Goal: Task Accomplishment & Management: Complete application form

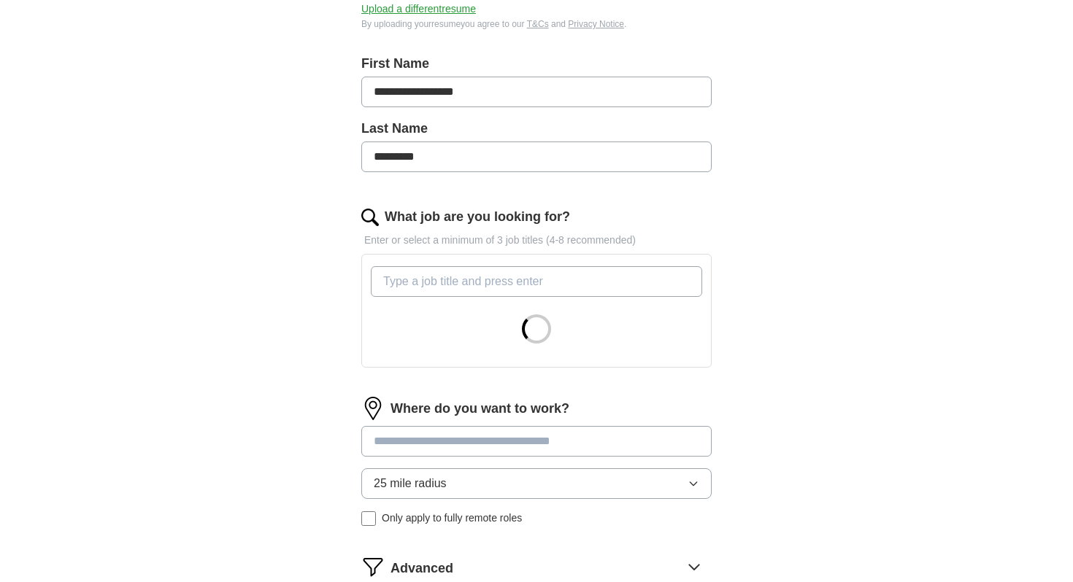
scroll to position [285, 0]
click at [405, 285] on input "What job are you looking for?" at bounding box center [536, 280] width 331 height 31
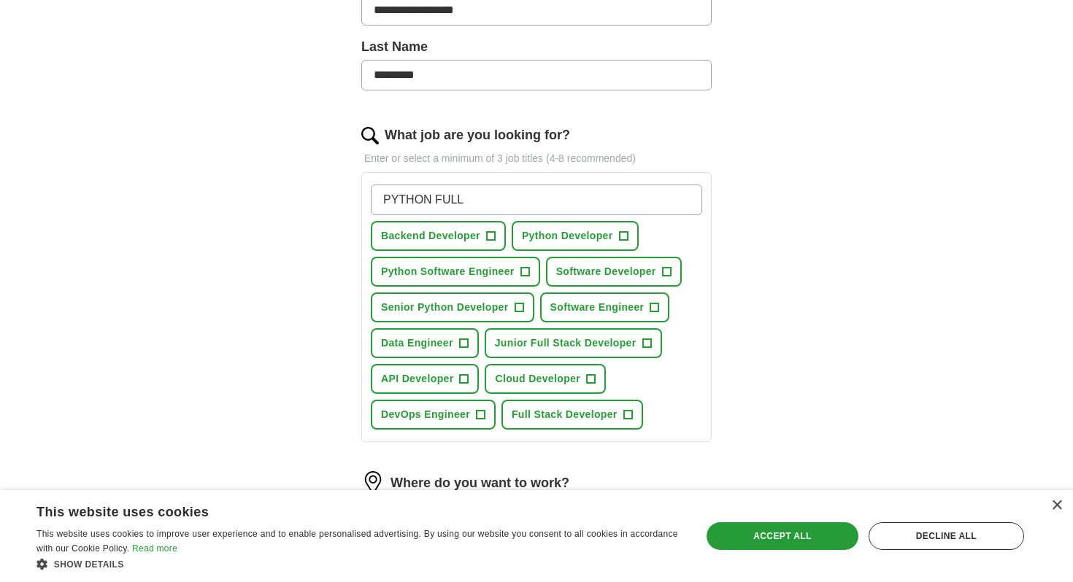
scroll to position [361, 0]
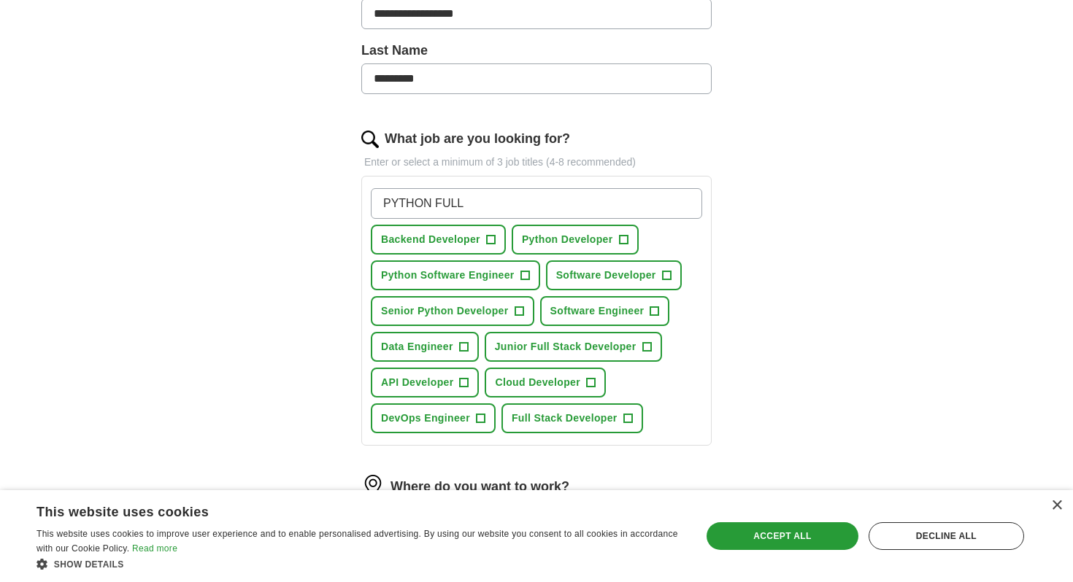
type input "PYTHON FULL"
click at [529, 244] on span "Python Developer" at bounding box center [567, 239] width 91 height 15
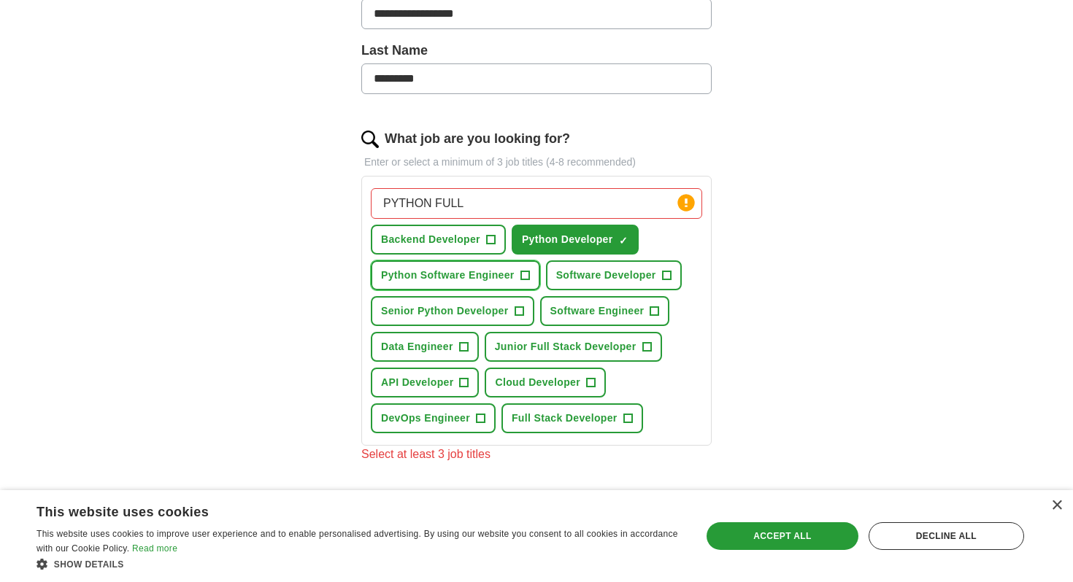
click at [485, 267] on button "Python Software Engineer +" at bounding box center [455, 276] width 169 height 30
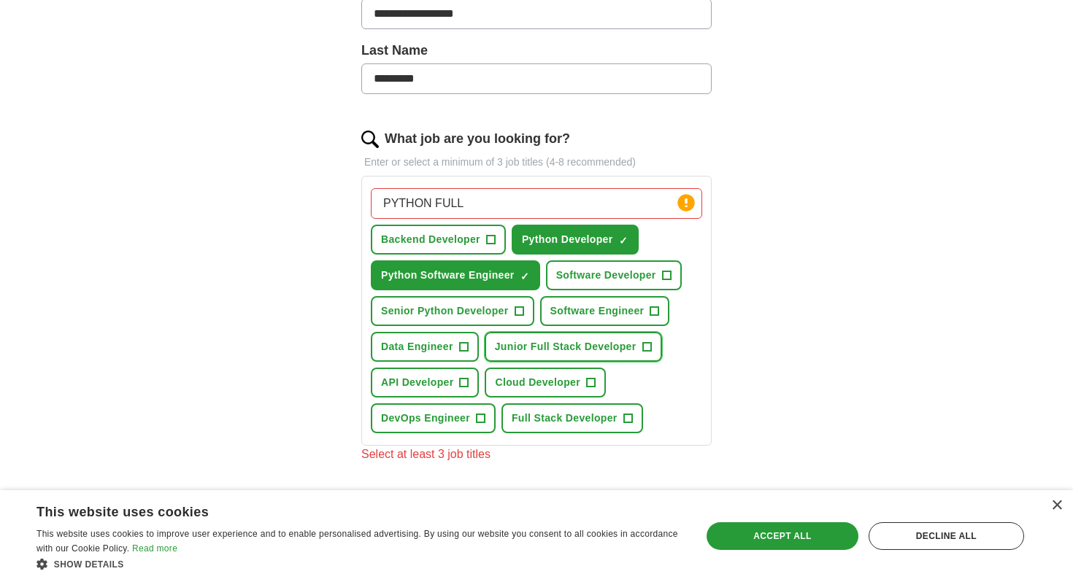
click at [533, 345] on span "Junior Full Stack Developer" at bounding box center [566, 346] width 142 height 15
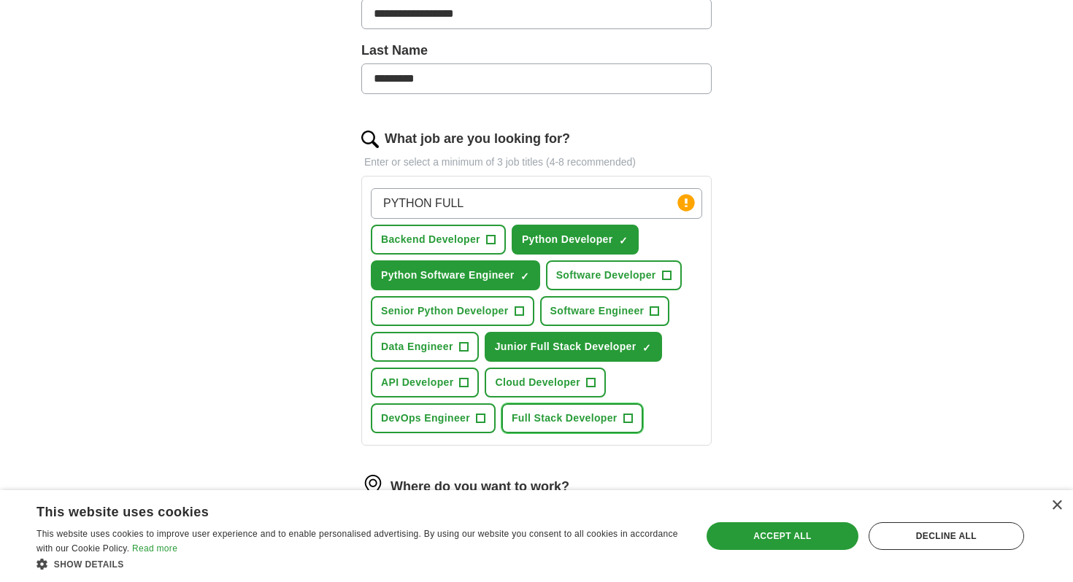
click at [562, 420] on span "Full Stack Developer" at bounding box center [565, 418] width 106 height 15
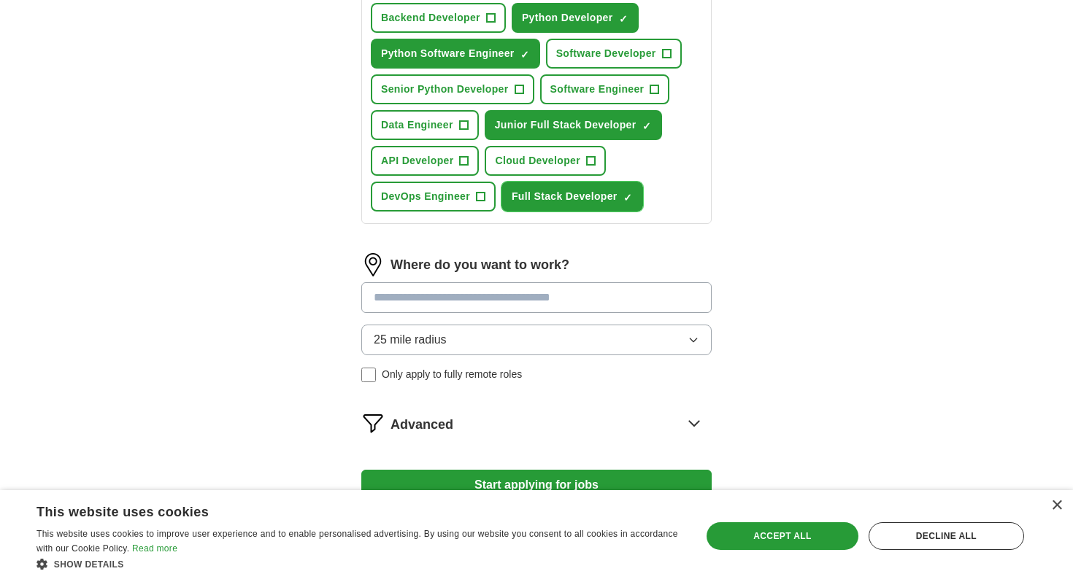
scroll to position [584, 0]
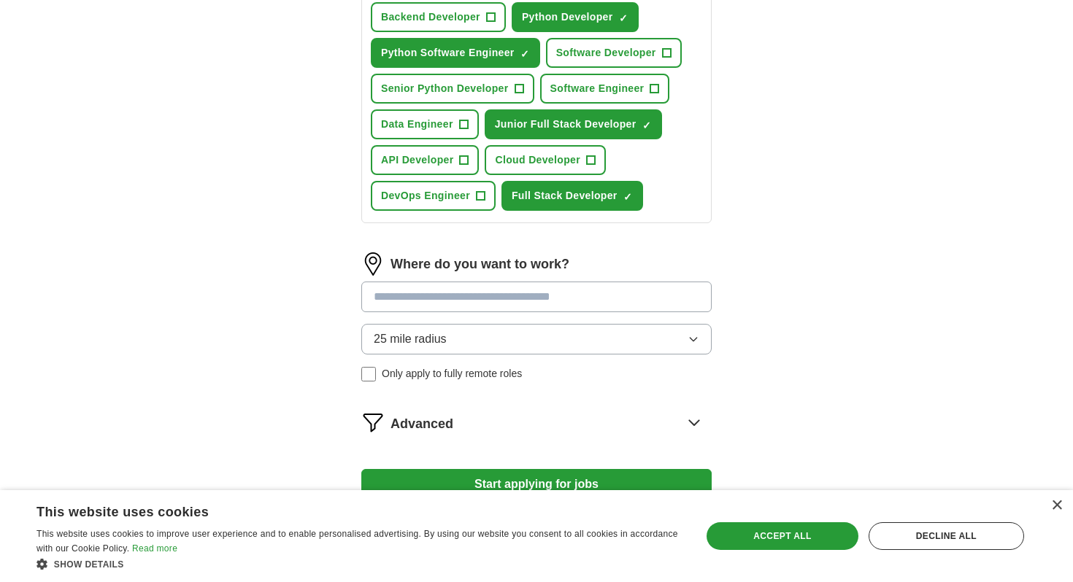
click at [536, 293] on input at bounding box center [536, 297] width 350 height 31
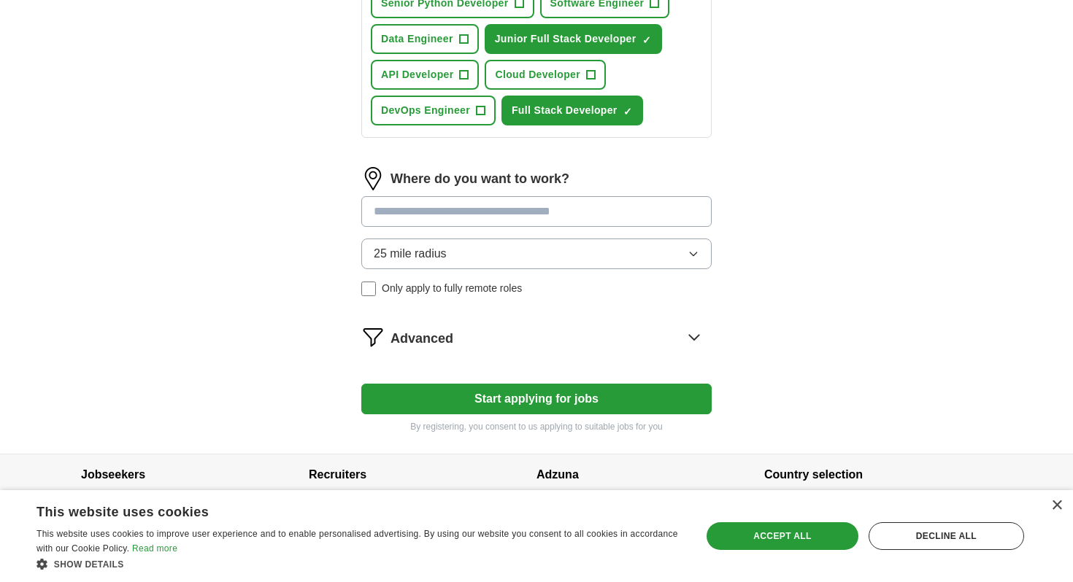
scroll to position [688, 0]
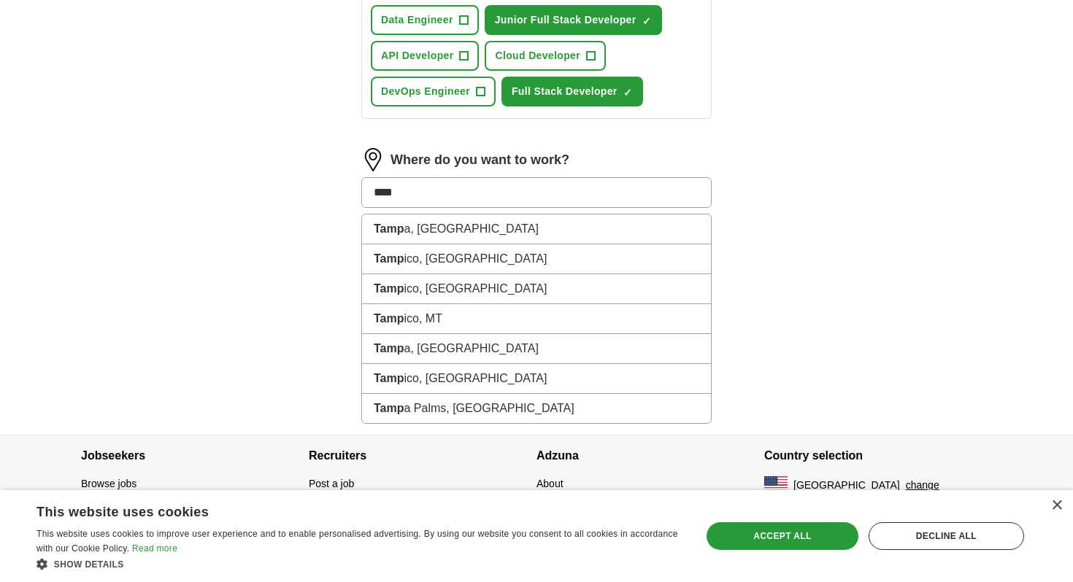
type input "*****"
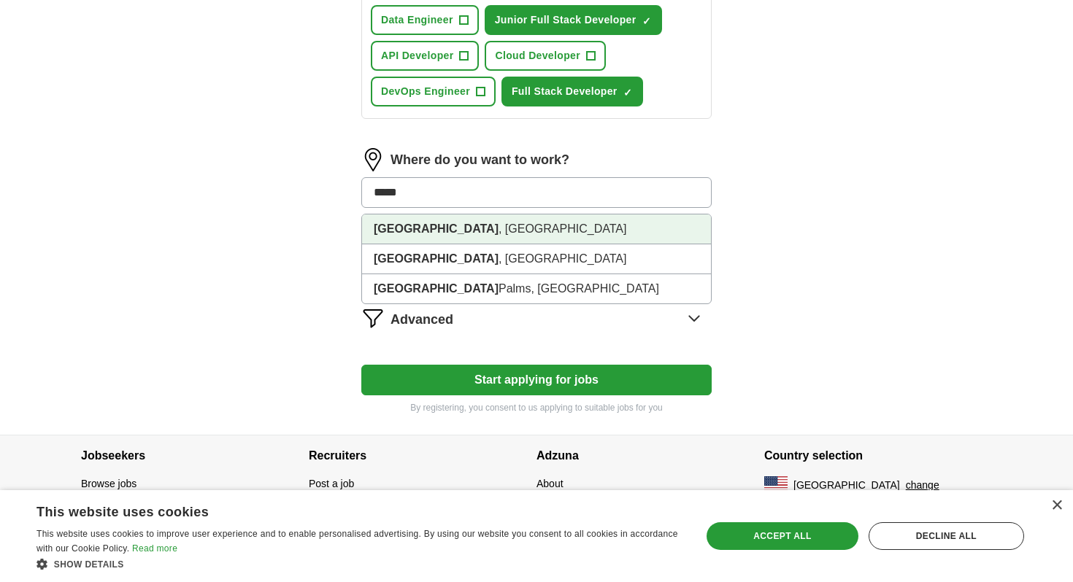
click at [488, 228] on li "[GEOGRAPHIC_DATA] , [GEOGRAPHIC_DATA]" at bounding box center [536, 230] width 349 height 30
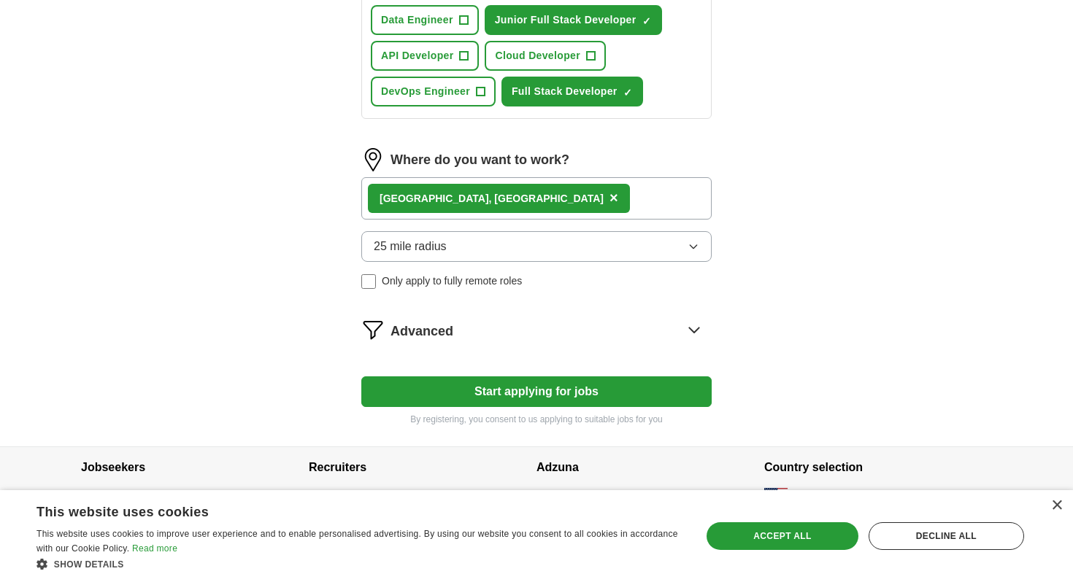
click at [478, 205] on div "[GEOGRAPHIC_DATA] , [GEOGRAPHIC_DATA] ×" at bounding box center [536, 198] width 350 height 42
click at [465, 194] on div "[GEOGRAPHIC_DATA] , [GEOGRAPHIC_DATA] ×" at bounding box center [536, 198] width 350 height 42
click at [462, 194] on div "[GEOGRAPHIC_DATA] , [GEOGRAPHIC_DATA] ×" at bounding box center [536, 198] width 350 height 42
click at [510, 251] on button "25 mile radius" at bounding box center [536, 246] width 350 height 31
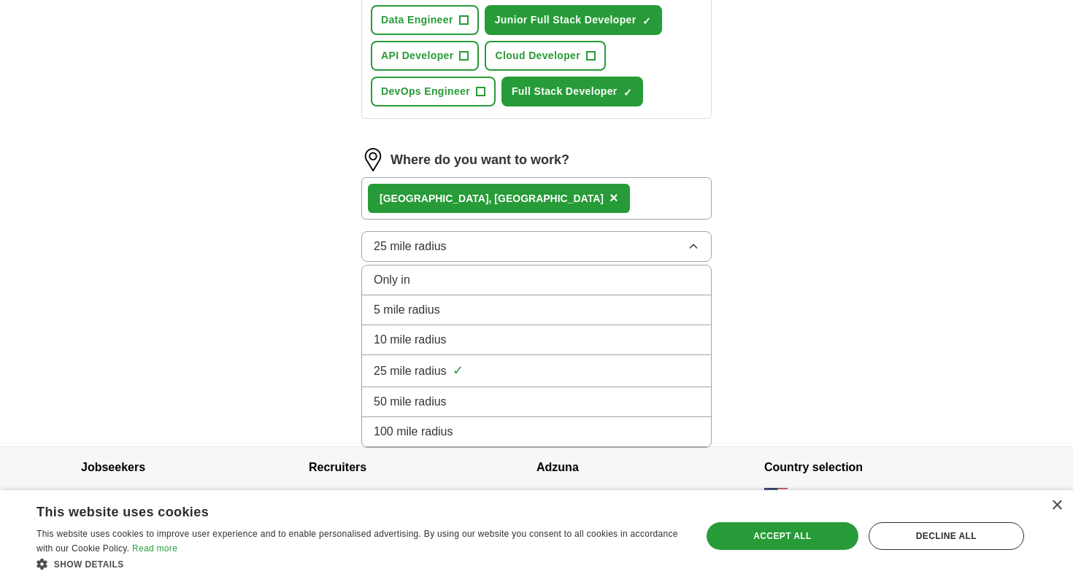
scroll to position [700, 0]
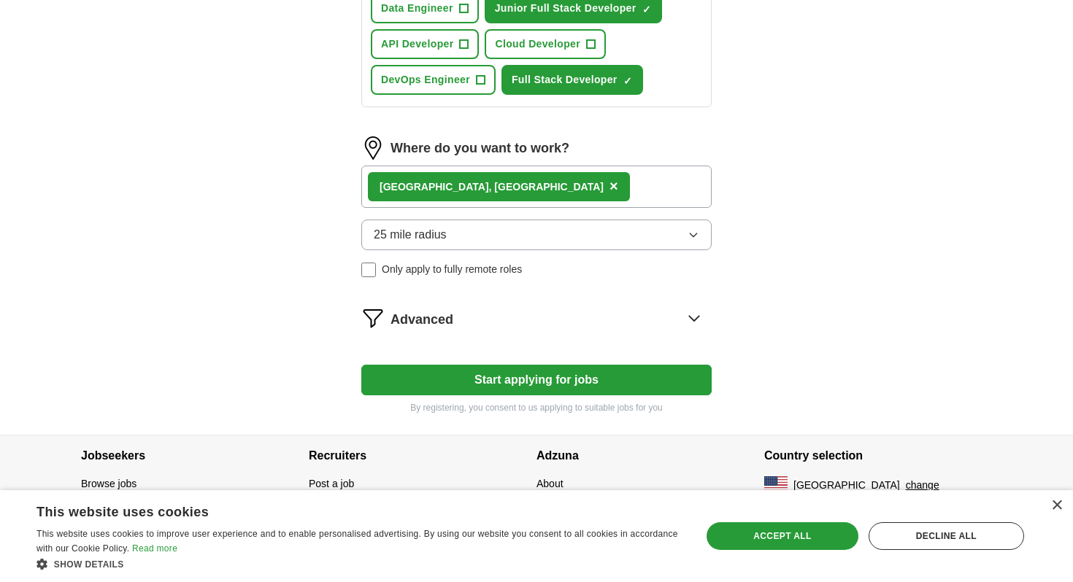
click at [609, 186] on span "×" at bounding box center [613, 186] width 9 height 16
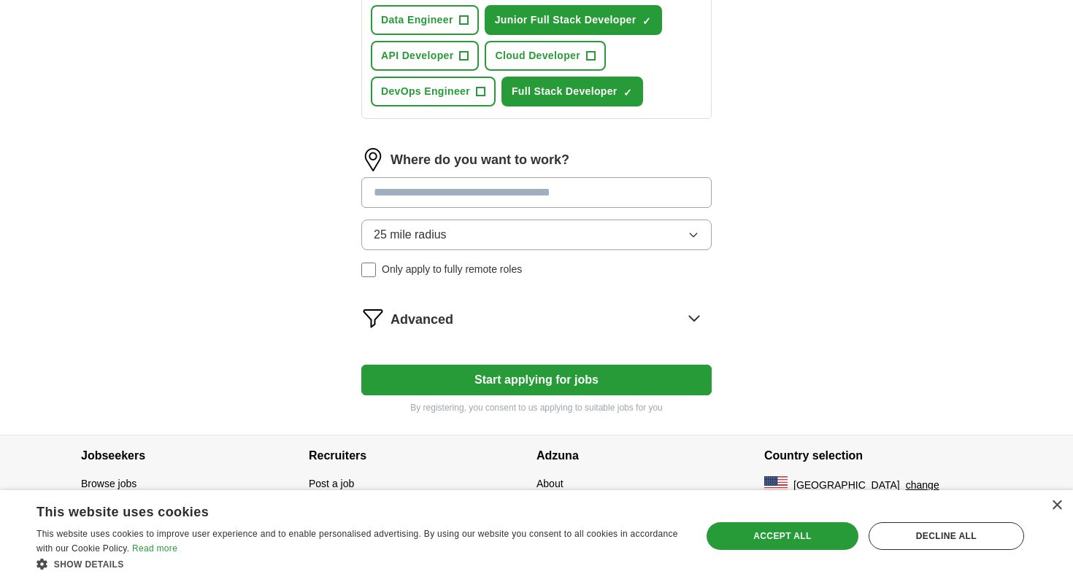
click at [474, 377] on button "Start applying for jobs" at bounding box center [536, 380] width 350 height 31
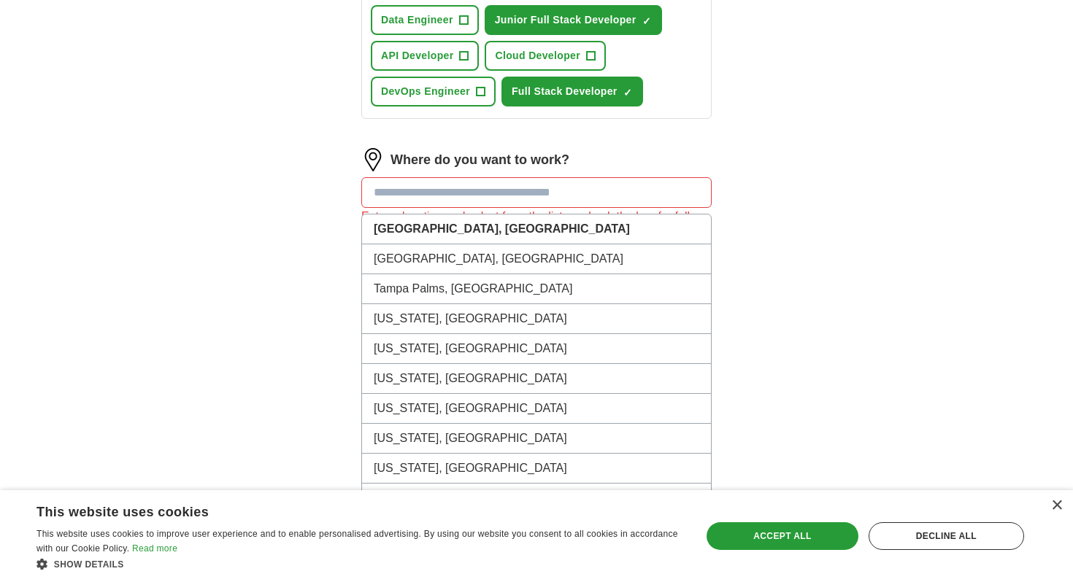
click at [470, 189] on input at bounding box center [536, 192] width 350 height 31
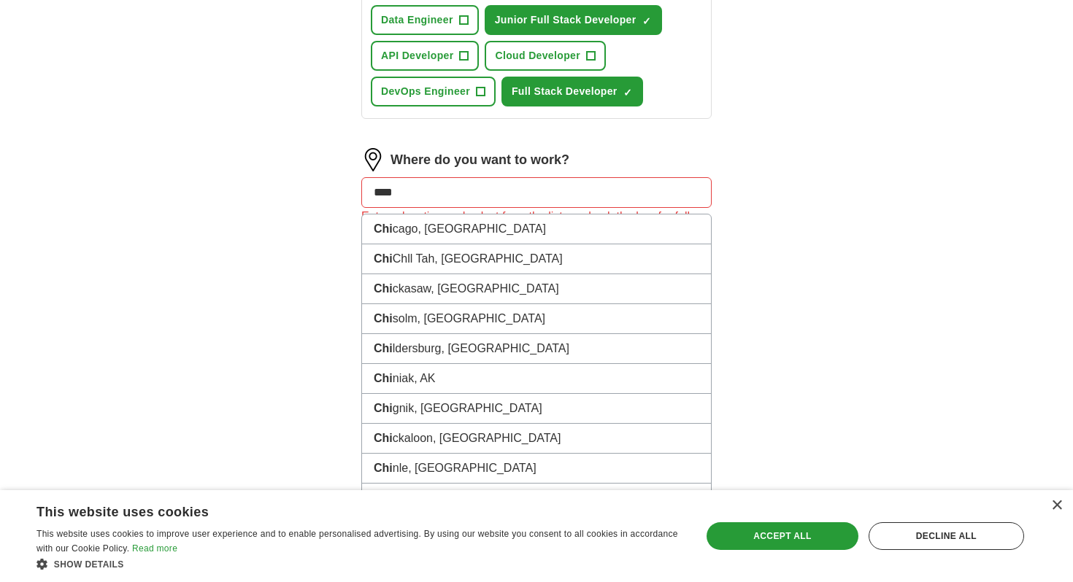
type input "*****"
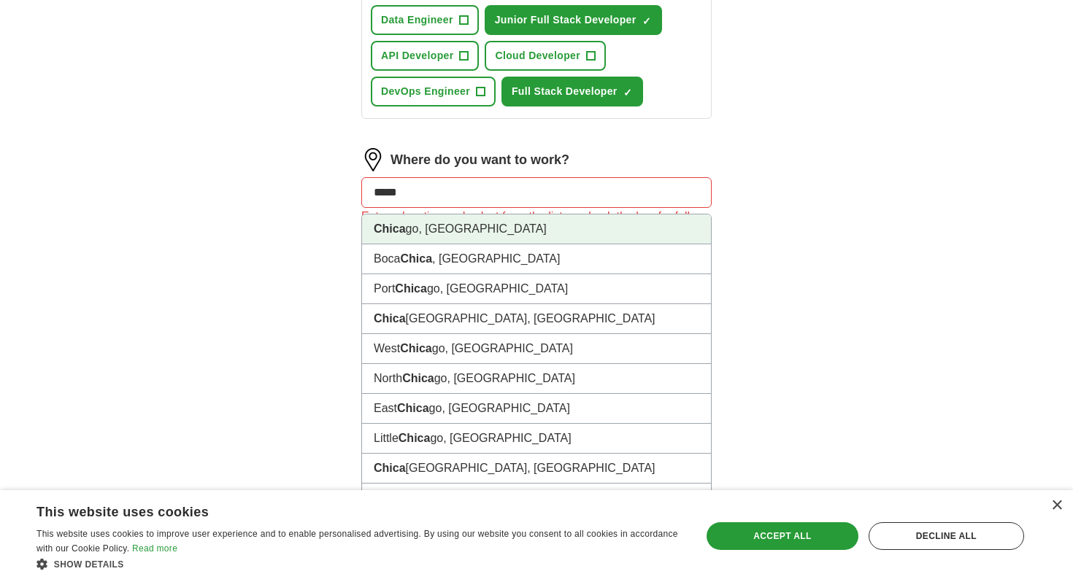
click at [391, 223] on strong "Chica" at bounding box center [390, 229] width 32 height 12
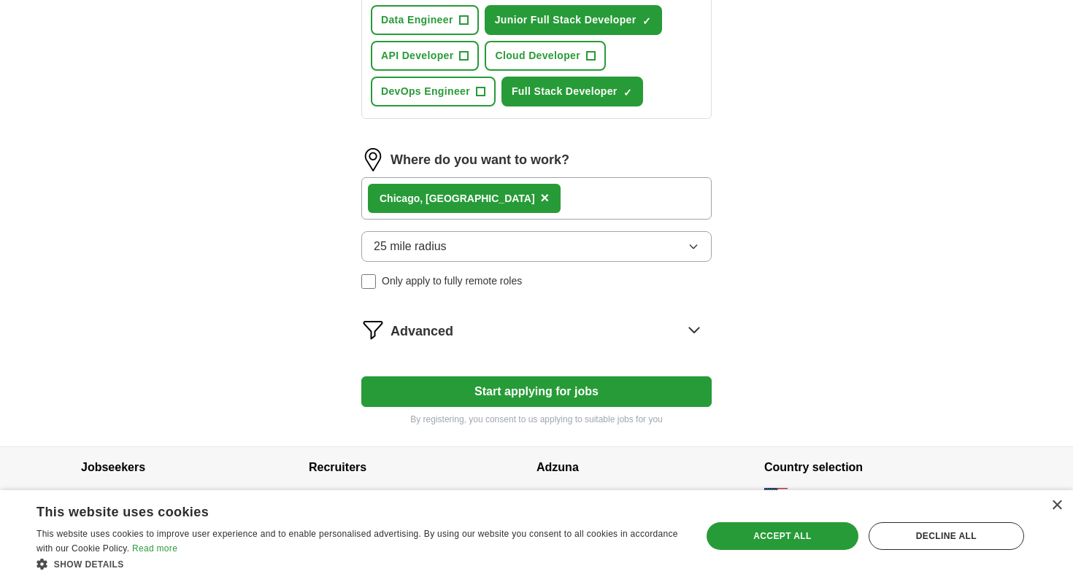
click at [417, 397] on button "Start applying for jobs" at bounding box center [536, 392] width 350 height 31
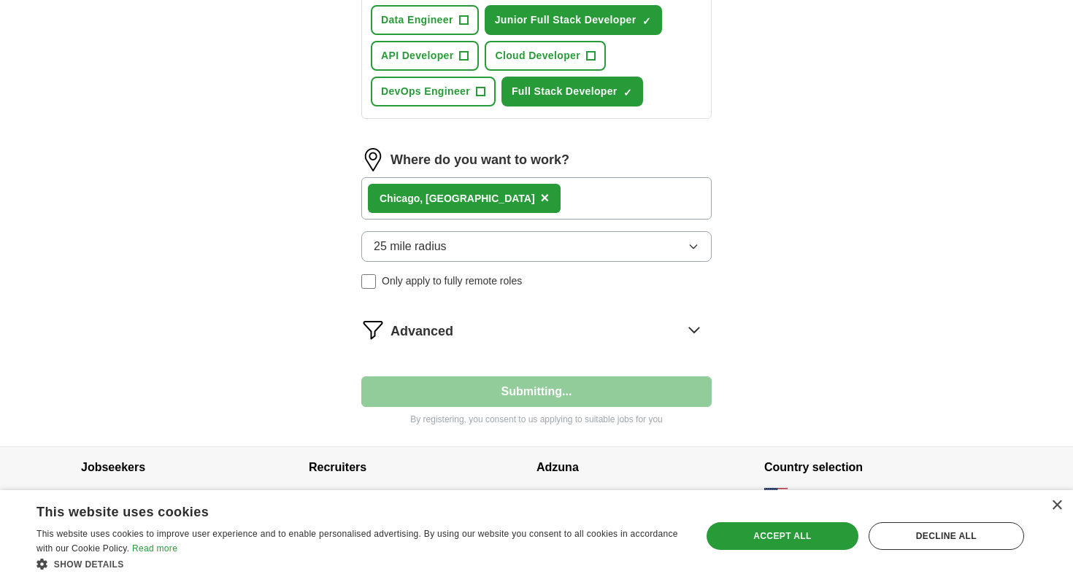
select select "**"
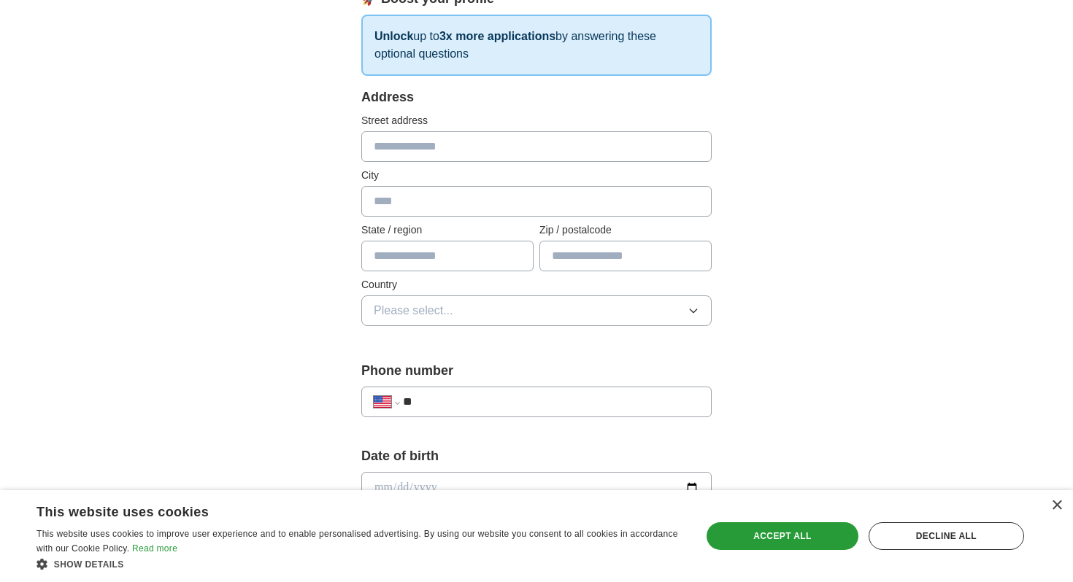
scroll to position [216, 0]
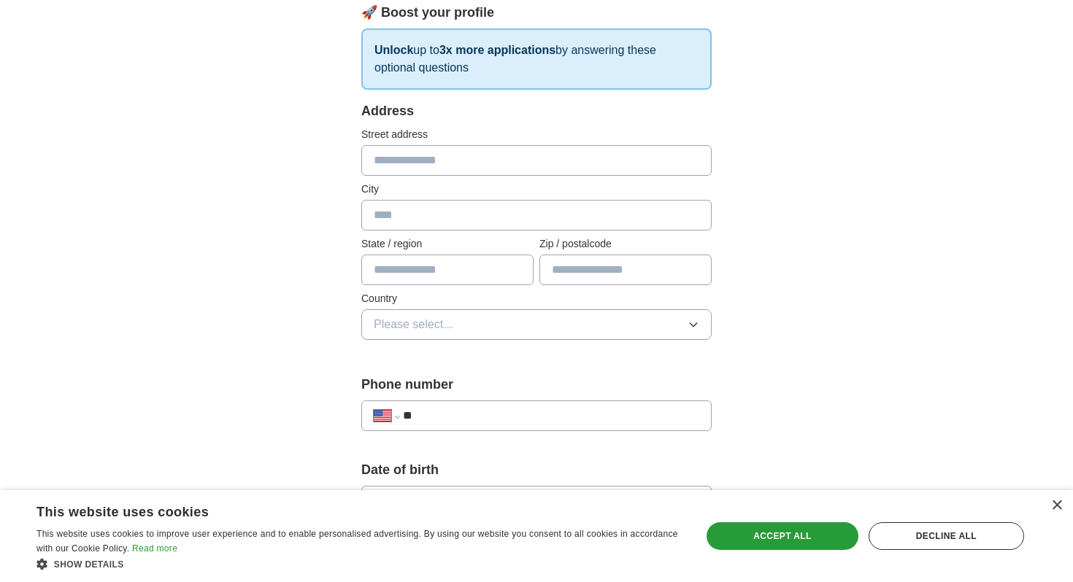
click at [465, 158] on input "text" at bounding box center [536, 160] width 350 height 31
type input "*"
type input "**********"
click at [443, 212] on input "text" at bounding box center [536, 215] width 350 height 31
type input "*"
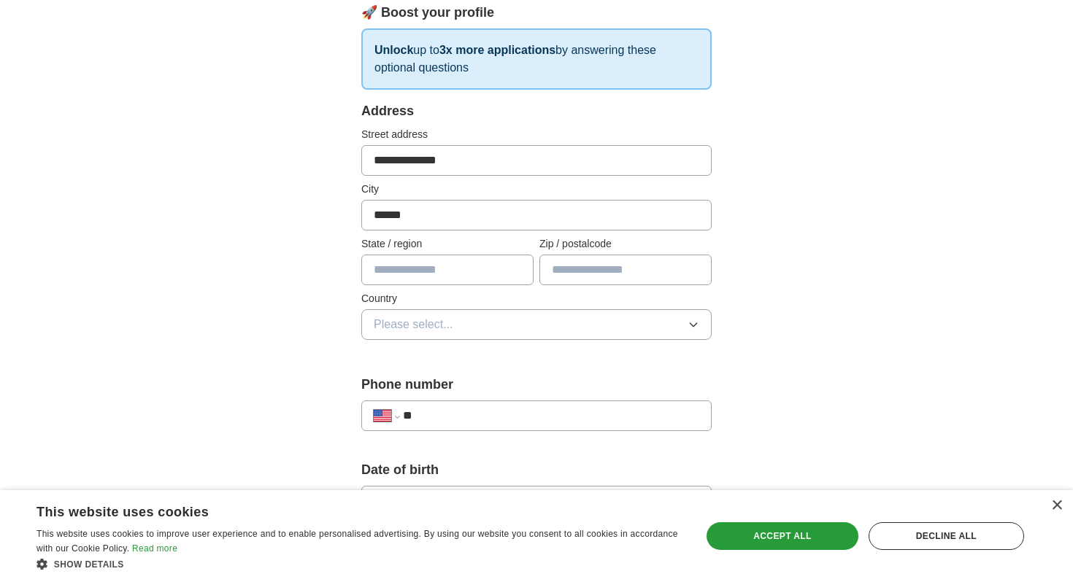
type input "******"
click at [412, 266] on input "text" at bounding box center [447, 270] width 172 height 31
type input "********"
click at [568, 277] on input "text" at bounding box center [625, 270] width 172 height 31
click at [491, 158] on input "**********" at bounding box center [536, 160] width 350 height 31
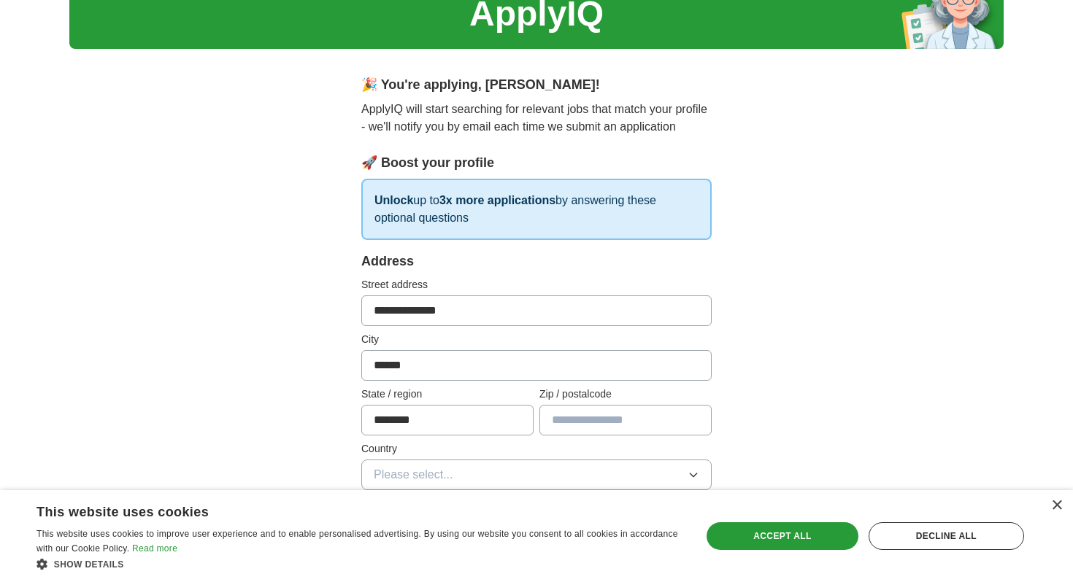
scroll to position [0, 0]
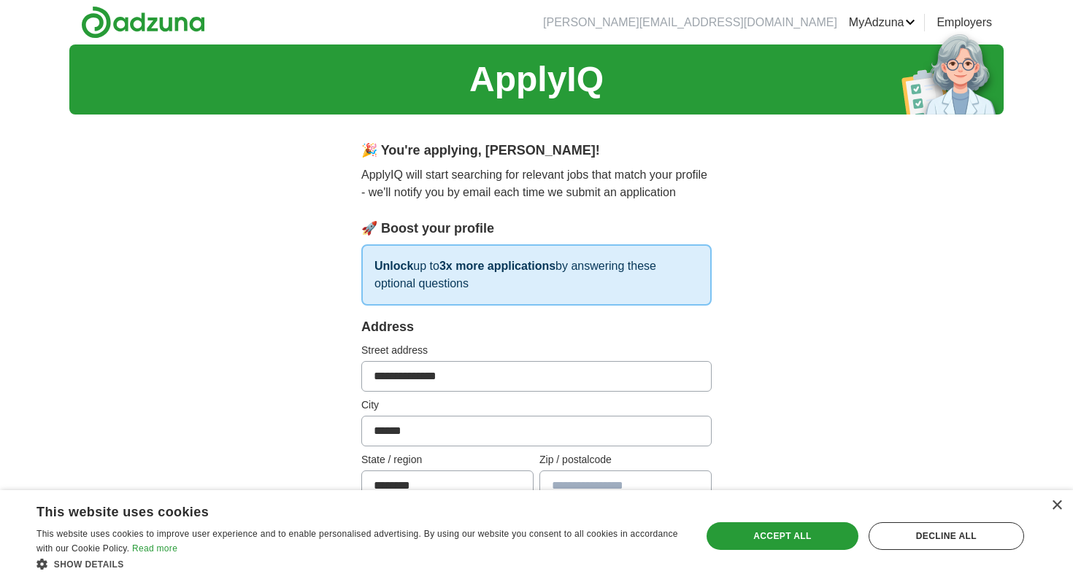
click at [169, 23] on img at bounding box center [143, 22] width 124 height 33
